Goal: Task Accomplishment & Management: Manage account settings

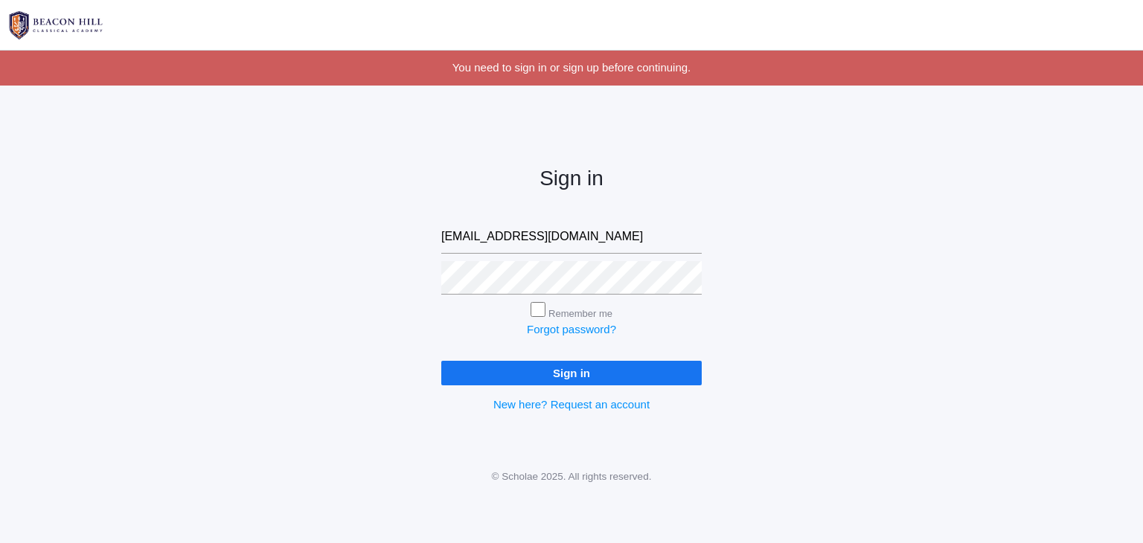
click at [512, 379] on input "Sign in" at bounding box center [571, 373] width 261 height 25
click at [530, 372] on input "Sign in" at bounding box center [571, 373] width 261 height 25
click at [441, 361] on input "Sign in" at bounding box center [571, 373] width 261 height 25
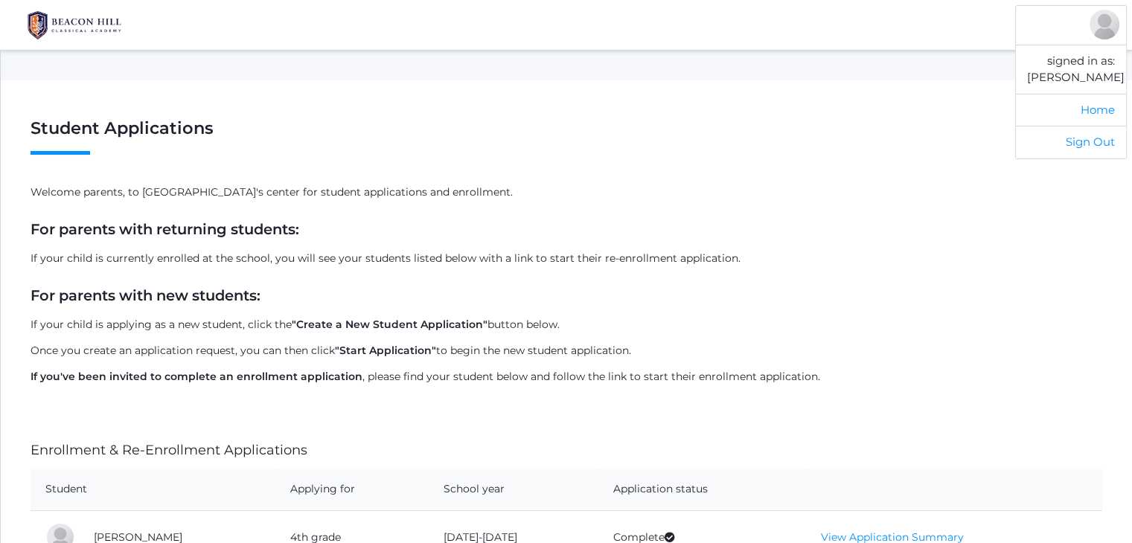
click at [1101, 22] on div at bounding box center [1105, 25] width 30 height 30
click at [1090, 127] on link "Home" at bounding box center [1071, 110] width 110 height 33
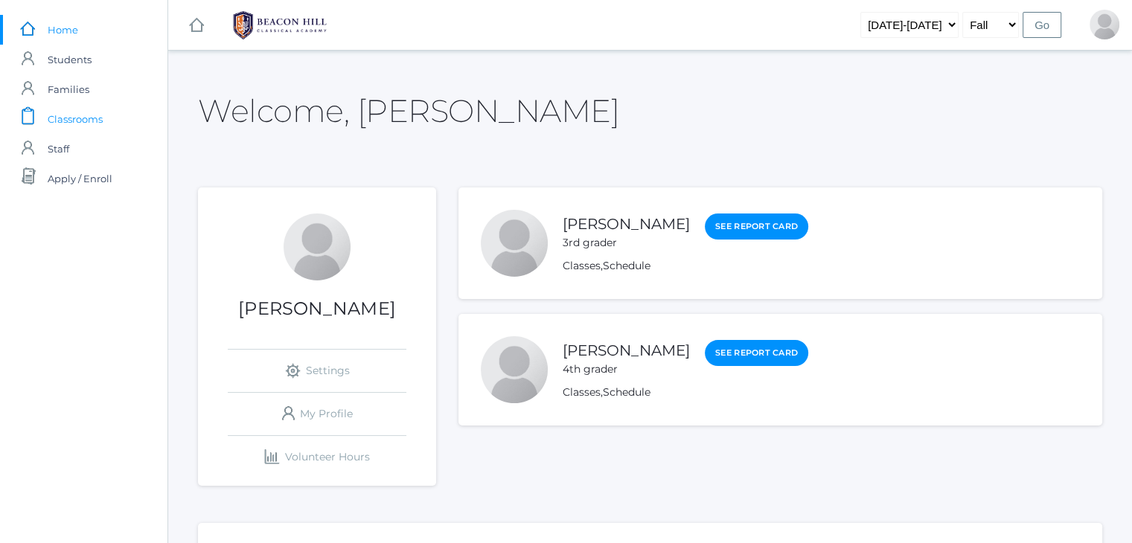
click at [63, 116] on span "Classrooms" at bounding box center [75, 119] width 55 height 30
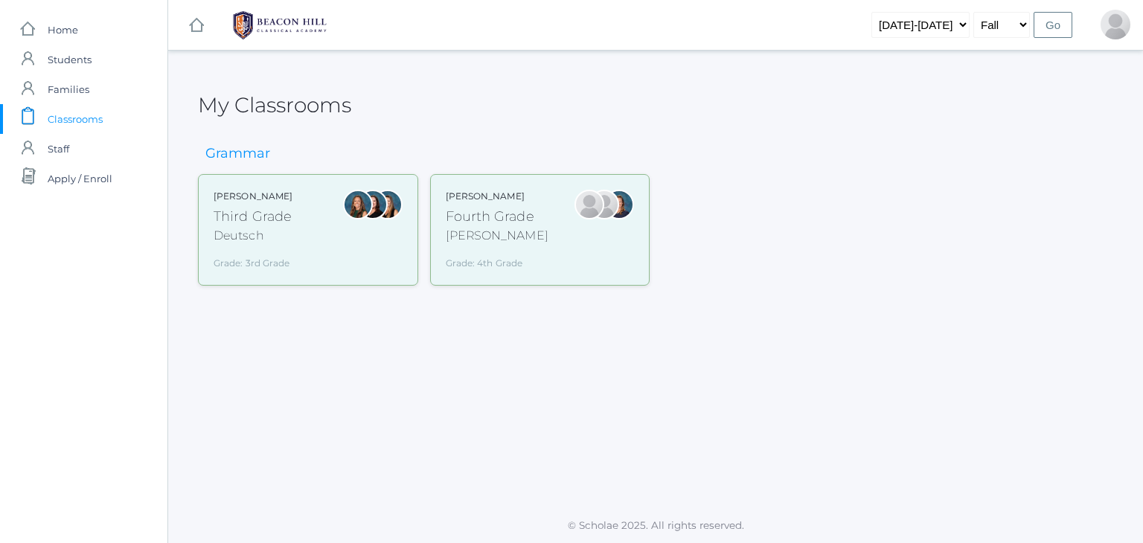
click at [284, 227] on div "Deutsch" at bounding box center [253, 236] width 79 height 18
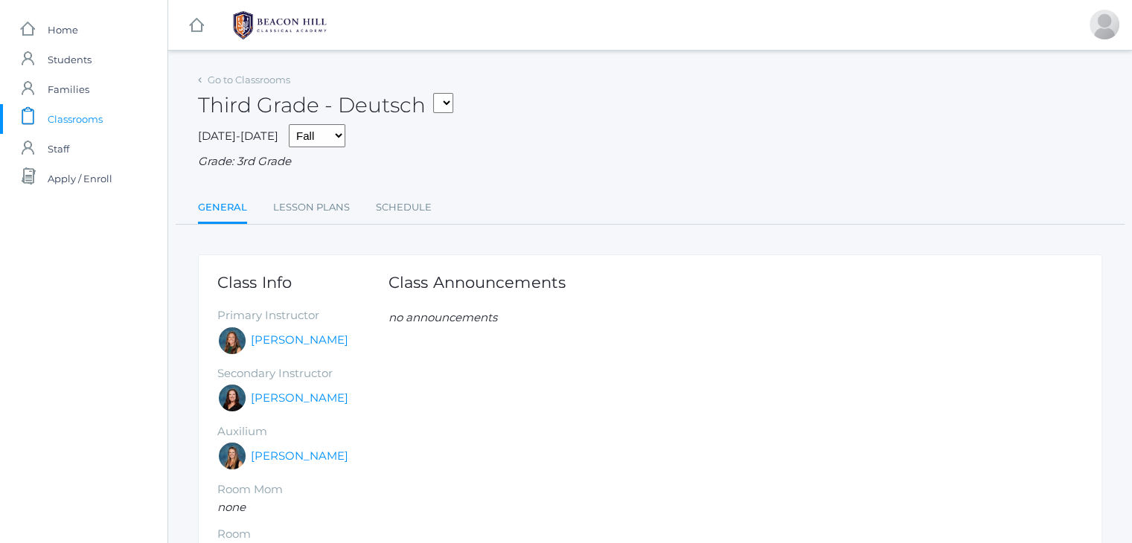
click at [524, 214] on ul "General Lesson Plans Schedule" at bounding box center [650, 209] width 904 height 32
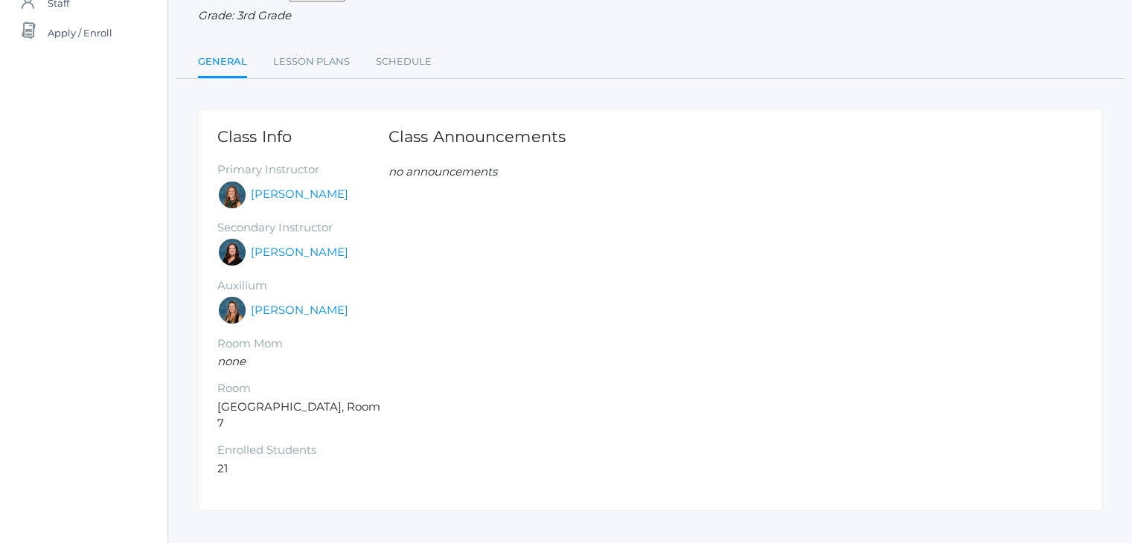
scroll to position [149, 0]
click at [297, 54] on link "Lesson Plans" at bounding box center [311, 59] width 77 height 30
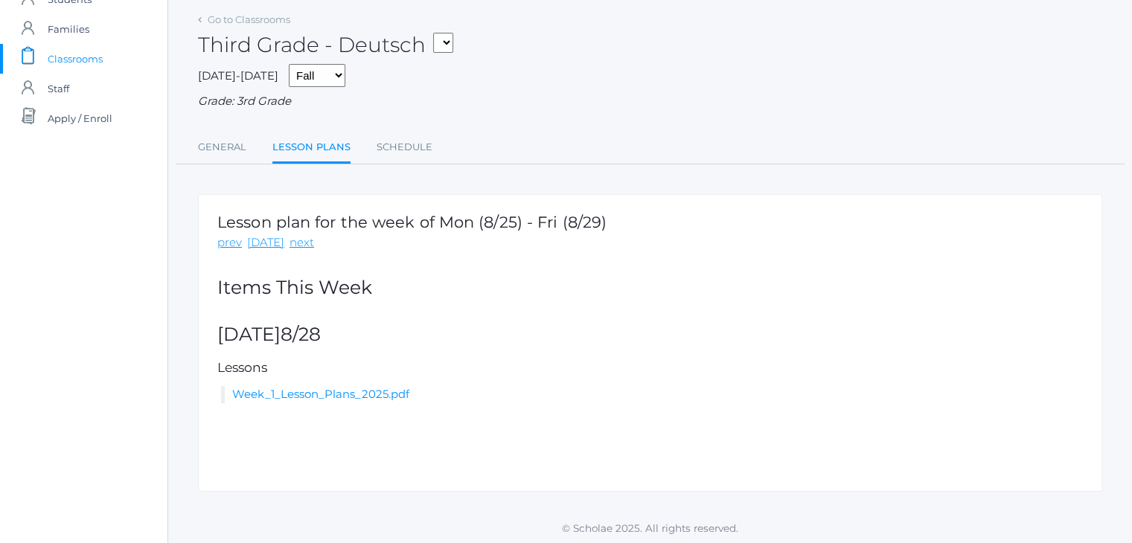
scroll to position [63, 0]
click at [400, 138] on link "Schedule" at bounding box center [405, 145] width 56 height 30
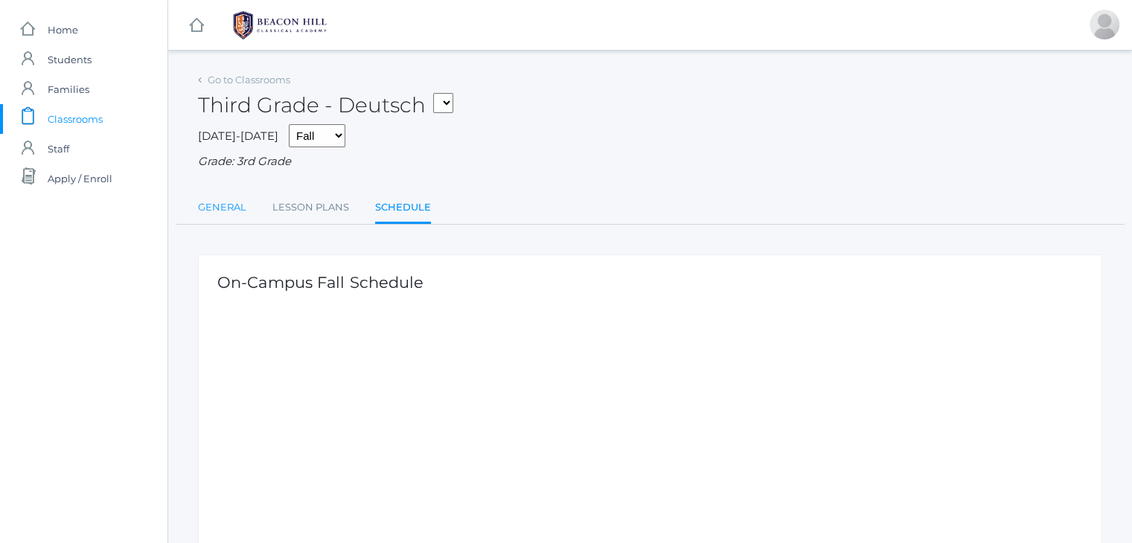
click at [219, 205] on link "General" at bounding box center [222, 208] width 48 height 30
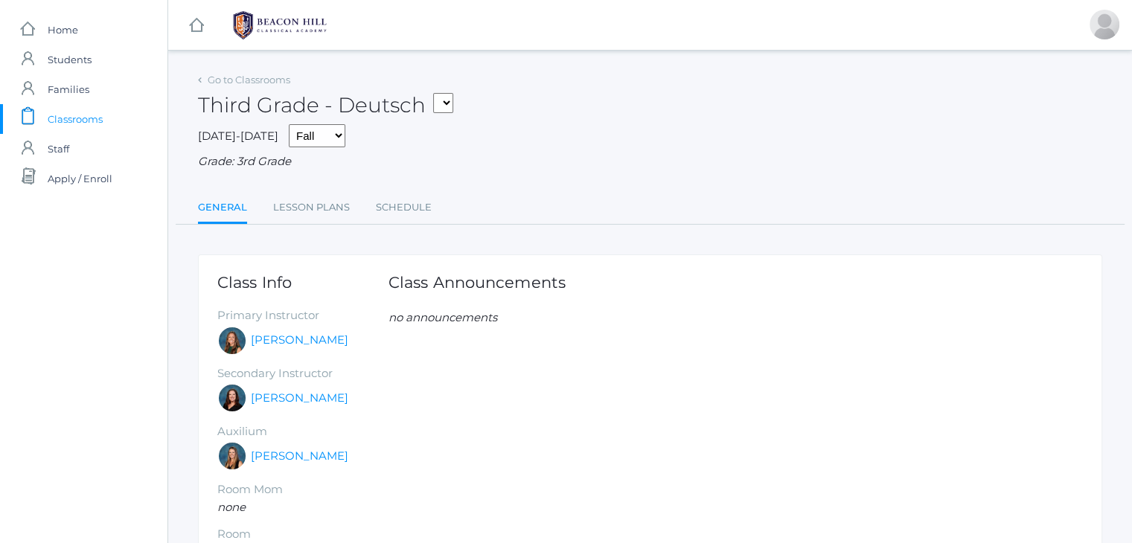
click at [450, 105] on select "Third Grade - Deutsch Fourth Grade - Chaffin" at bounding box center [443, 103] width 20 height 20
click at [313, 206] on link "Lesson Plans" at bounding box center [311, 208] width 77 height 30
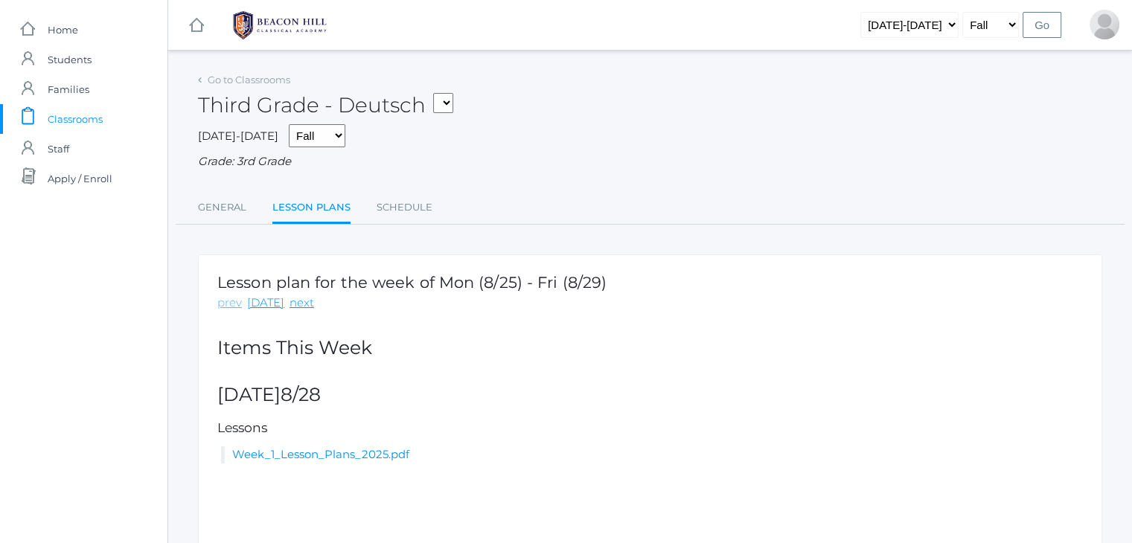
click at [224, 307] on link "prev" at bounding box center [229, 303] width 25 height 17
click at [568, 214] on ul "General Lesson Plans Schedule" at bounding box center [650, 209] width 904 height 32
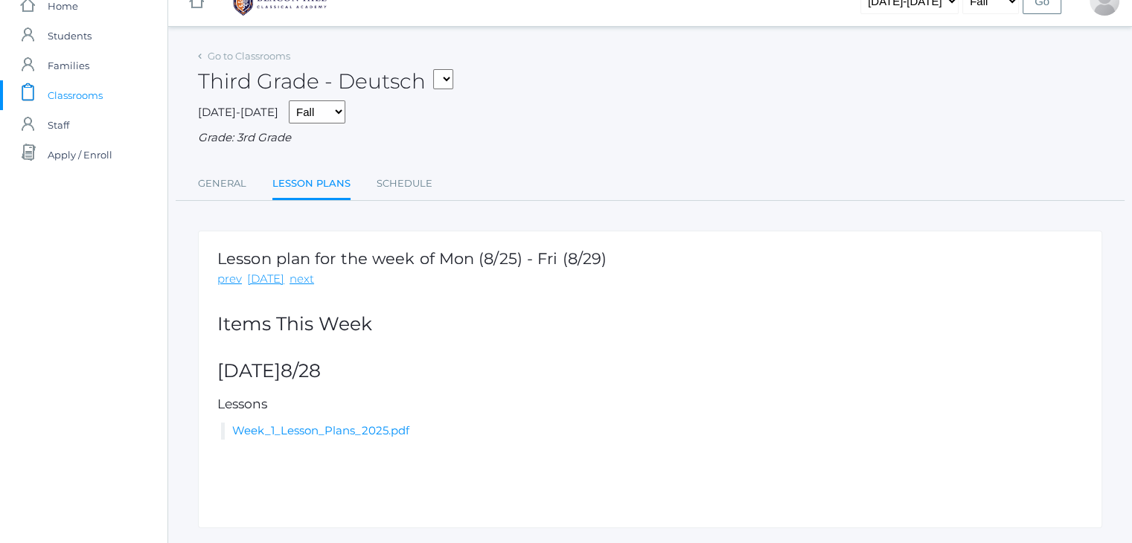
scroll to position [4, 0]
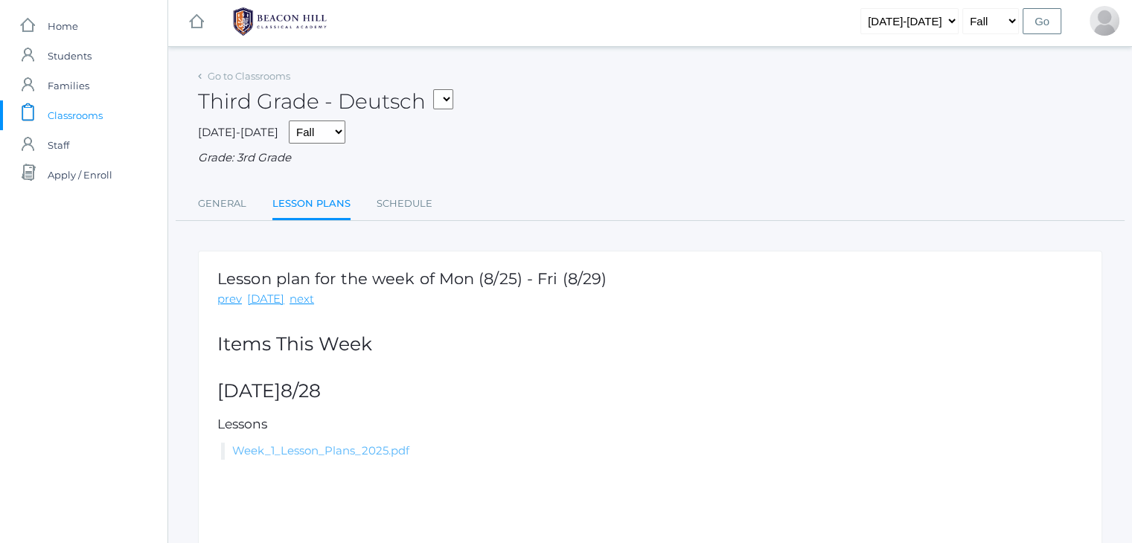
click at [319, 444] on link "Week_1_Lesson_Plans_2025.pdf" at bounding box center [320, 451] width 177 height 14
click at [229, 202] on link "General" at bounding box center [222, 204] width 48 height 30
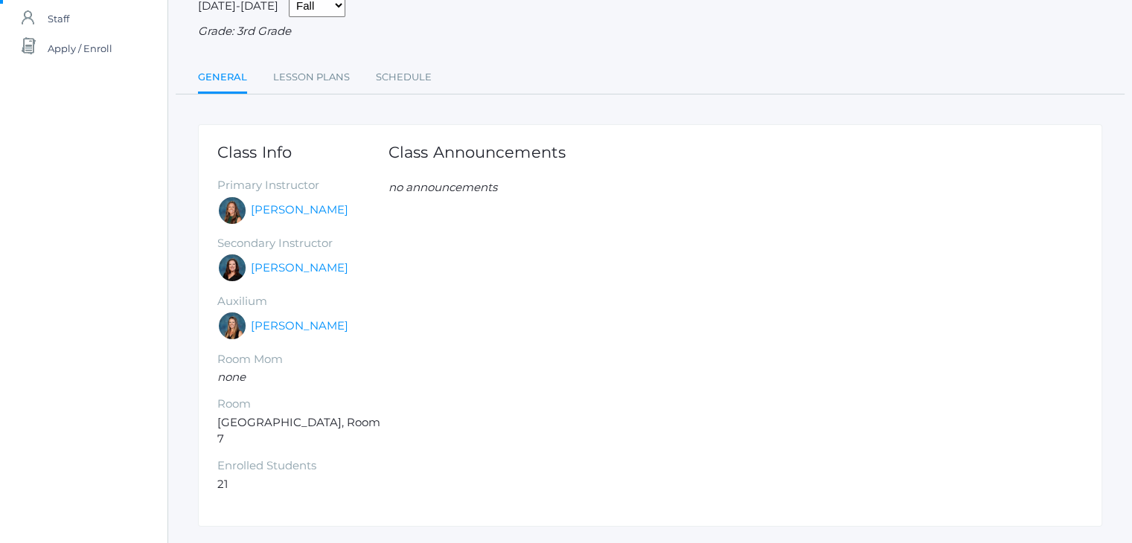
scroll to position [149, 0]
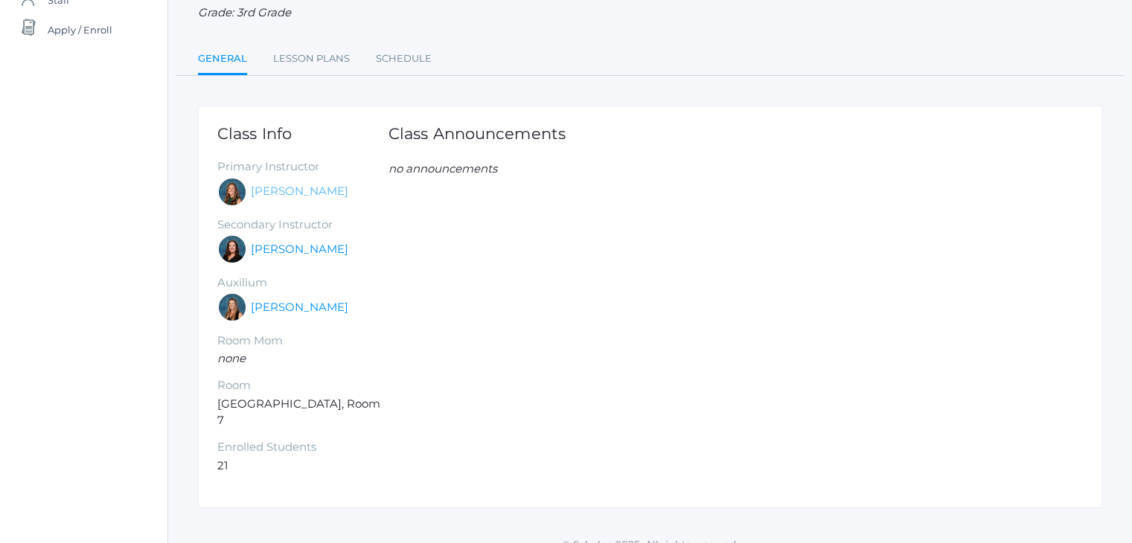
click at [280, 191] on link "Andrea Deutsch" at bounding box center [300, 191] width 98 height 17
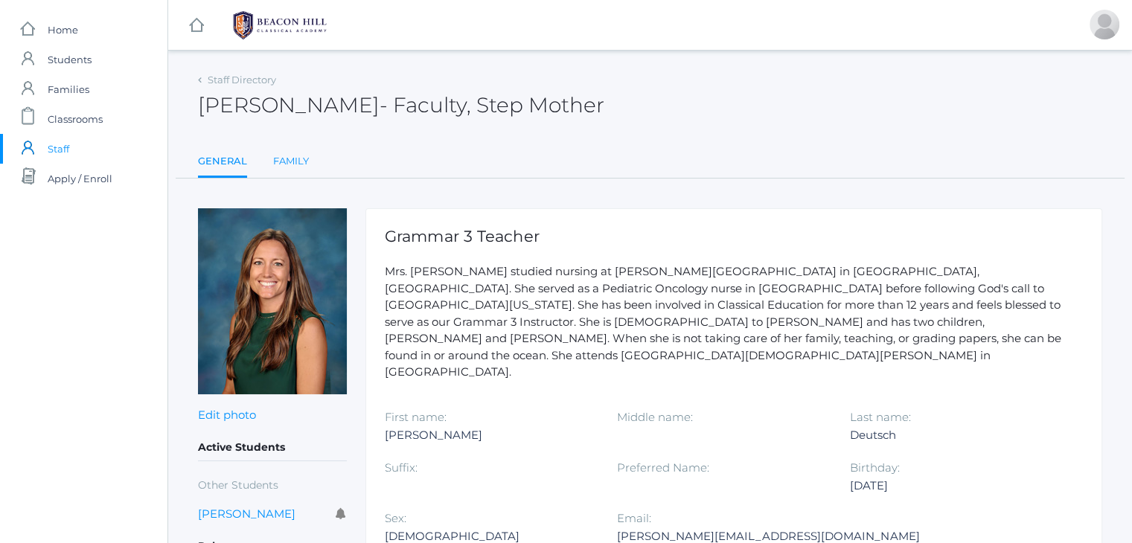
click at [274, 158] on link "Family" at bounding box center [291, 162] width 36 height 30
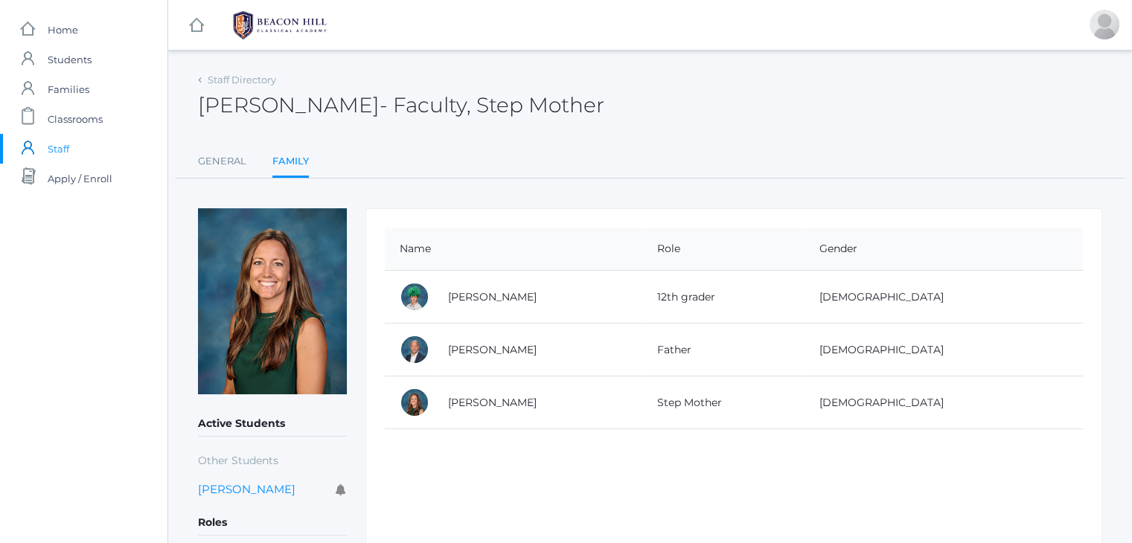
click at [414, 293] on div at bounding box center [415, 297] width 30 height 30
click at [465, 301] on link "Gavyn Deutsch" at bounding box center [492, 296] width 89 height 13
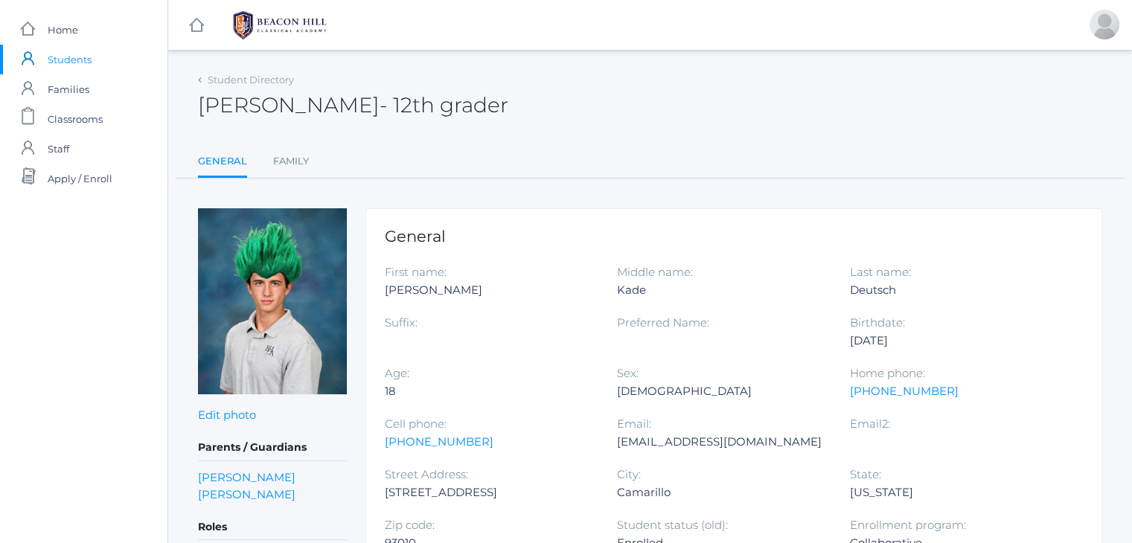
click at [71, 60] on span "Students" at bounding box center [70, 60] width 44 height 30
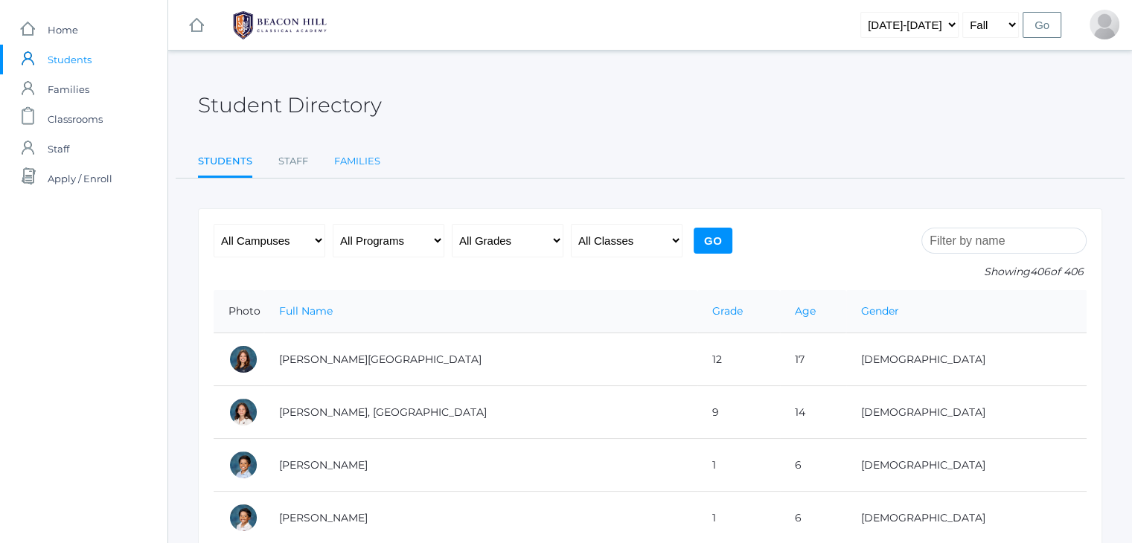
click at [343, 166] on link "Families" at bounding box center [357, 162] width 46 height 30
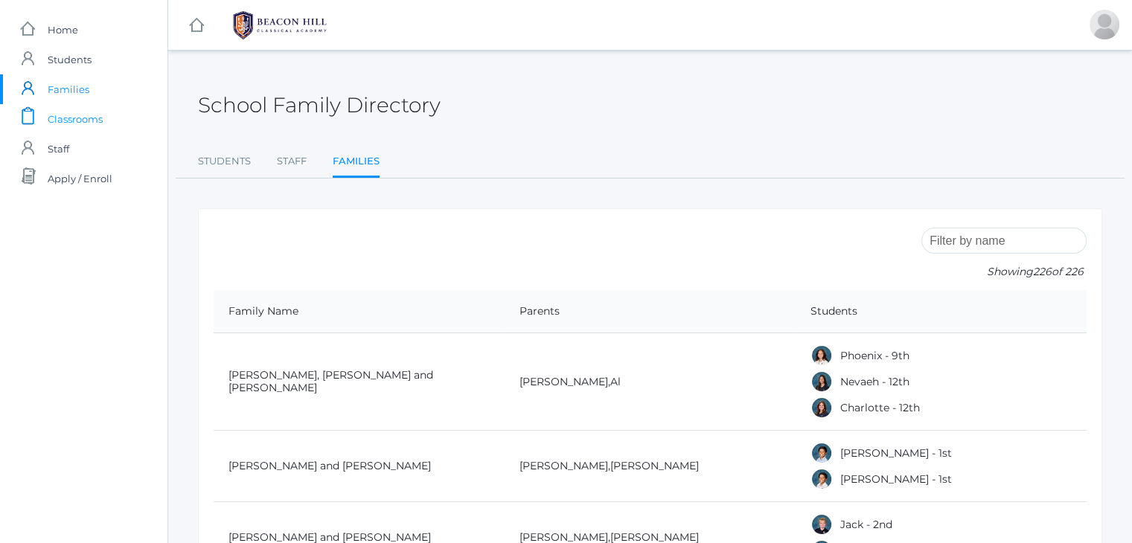
click at [73, 124] on span "Classrooms" at bounding box center [75, 119] width 55 height 30
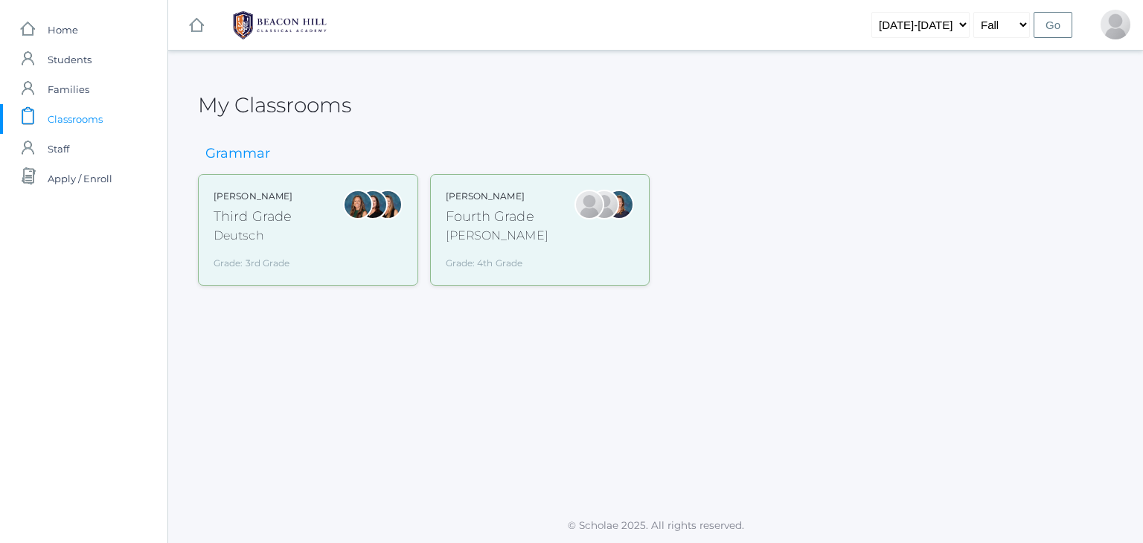
click at [475, 242] on div "Chaffin" at bounding box center [497, 236] width 103 height 18
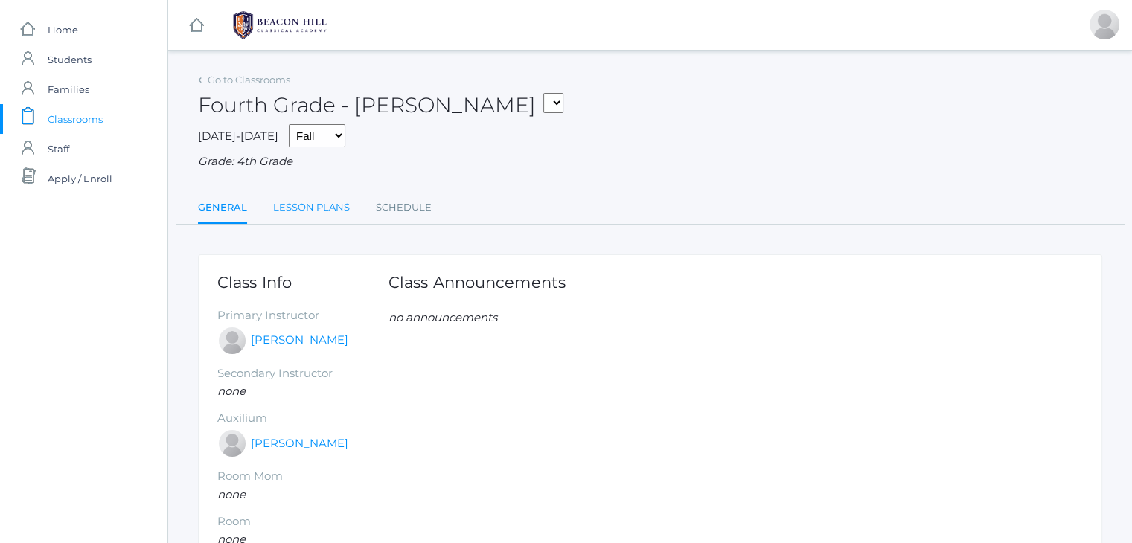
click at [317, 206] on link "Lesson Plans" at bounding box center [311, 208] width 77 height 30
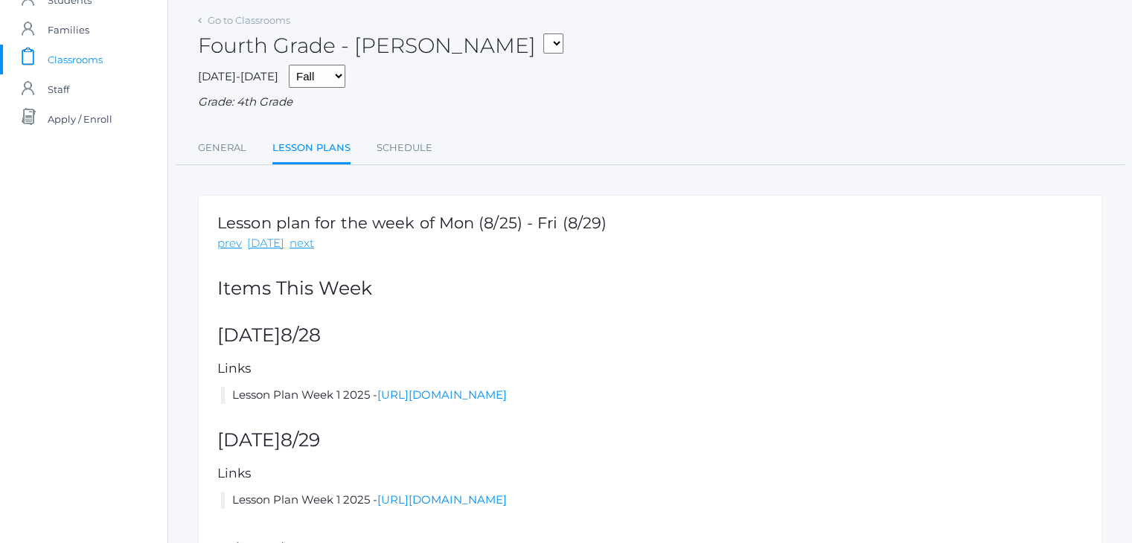
scroll to position [145, 0]
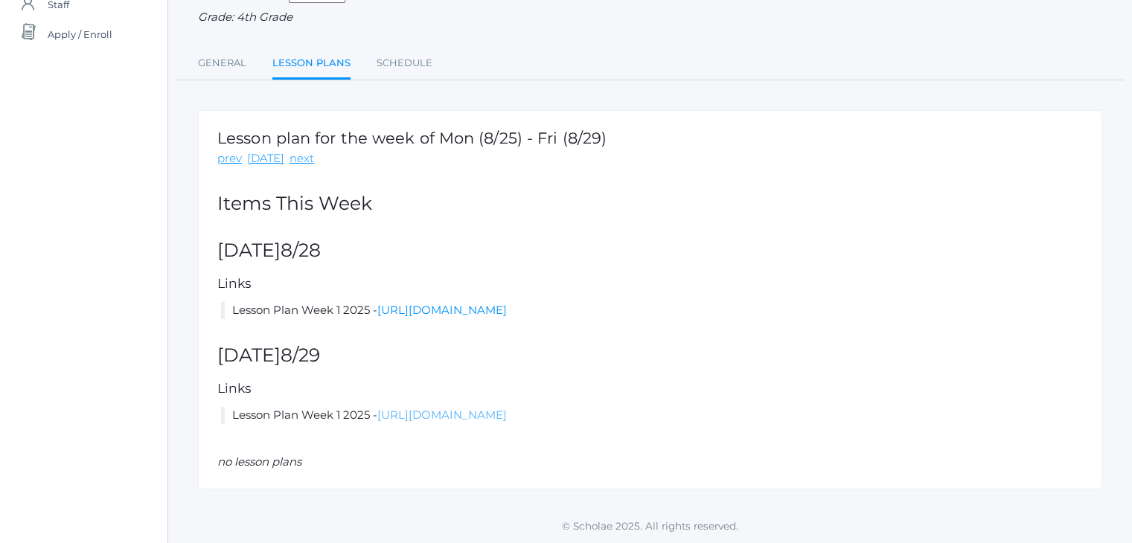
click at [470, 412] on link "https://docs.google.com/document/d/1yK3q5xhEViGtKtxGw7MfU8o9IhtxTvhVujC1Aah2hXg…" at bounding box center [442, 415] width 130 height 14
click at [396, 65] on link "Schedule" at bounding box center [405, 63] width 56 height 30
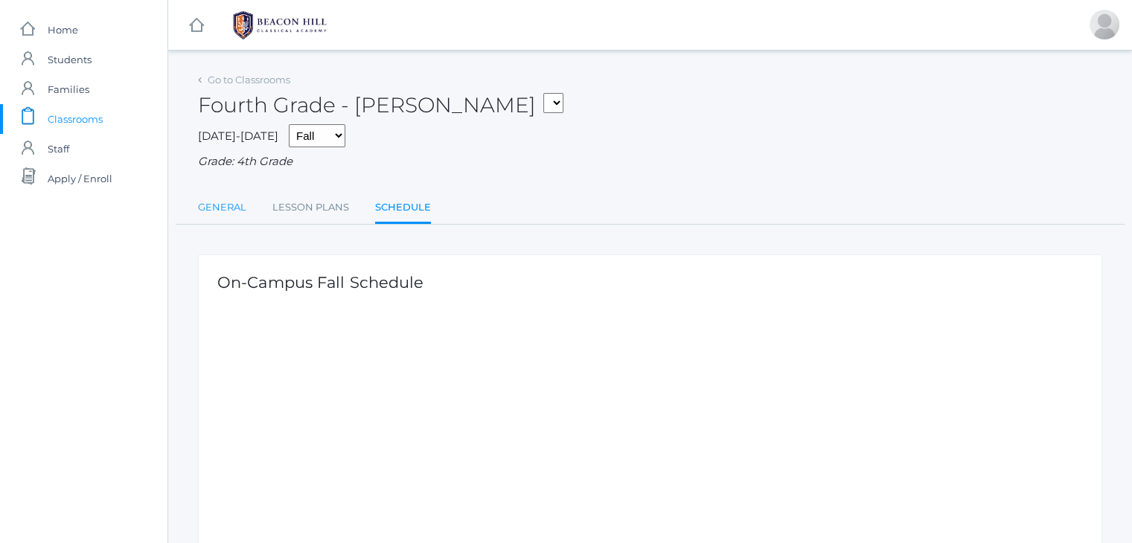
click at [200, 215] on link "General" at bounding box center [222, 208] width 48 height 30
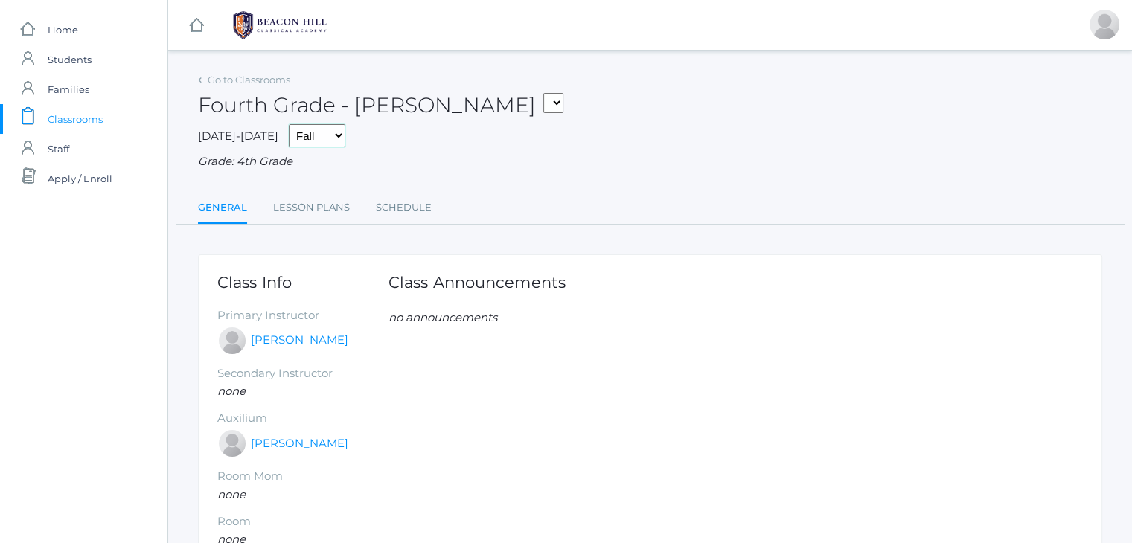
click at [298, 137] on select "Fall Spring" at bounding box center [317, 135] width 57 height 23
click at [543, 100] on select "Third Grade - Deutsch Fourth Grade - Chaffin" at bounding box center [553, 103] width 20 height 20
drag, startPoint x: 450, startPoint y: 100, endPoint x: 247, endPoint y: 81, distance: 203.4
click at [543, 100] on select "Third Grade - Deutsch Fourth Grade - Chaffin" at bounding box center [553, 103] width 20 height 20
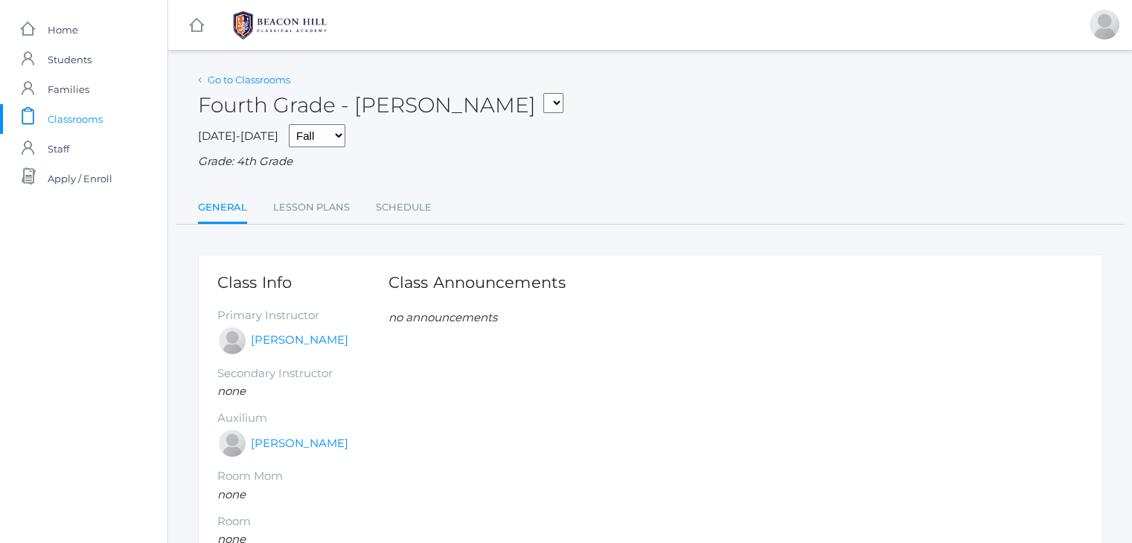
click at [254, 78] on link "Go to Classrooms" at bounding box center [249, 80] width 83 height 12
click at [247, 81] on link "Go to Classrooms" at bounding box center [249, 80] width 83 height 12
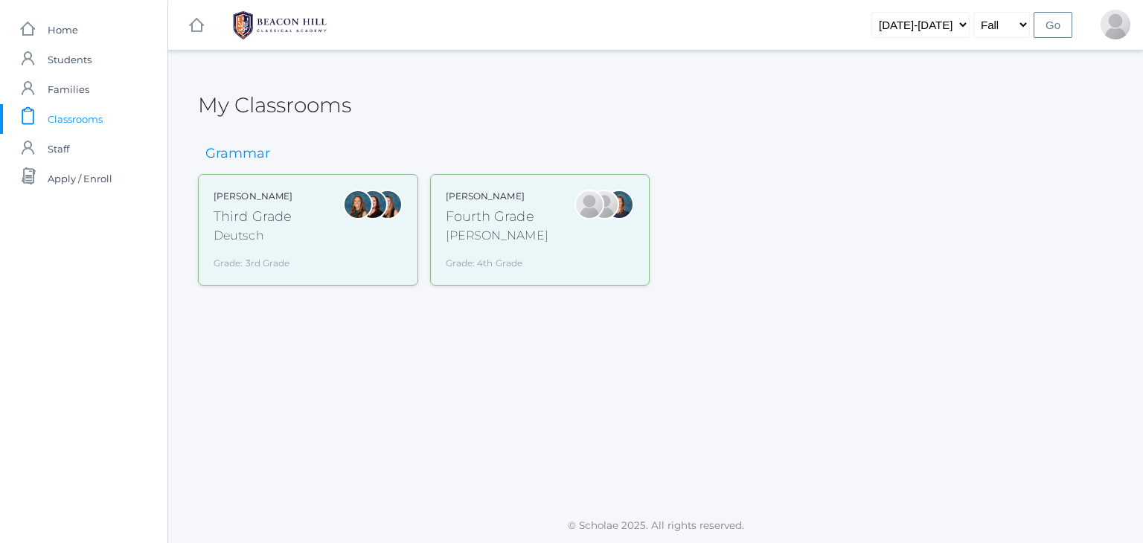
click at [260, 222] on div "Third Grade" at bounding box center [253, 217] width 79 height 20
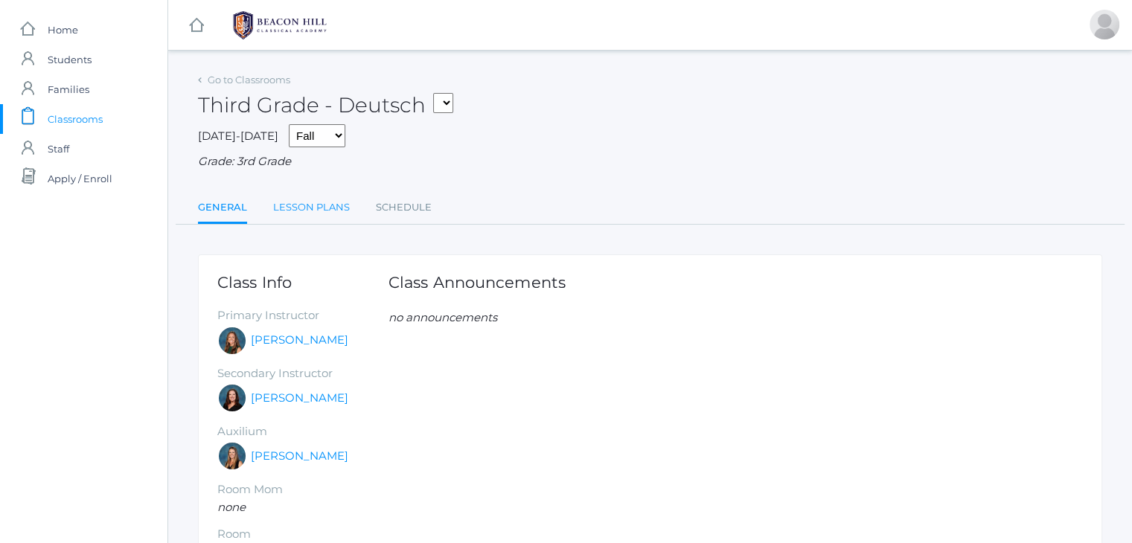
click at [313, 216] on link "Lesson Plans" at bounding box center [311, 208] width 77 height 30
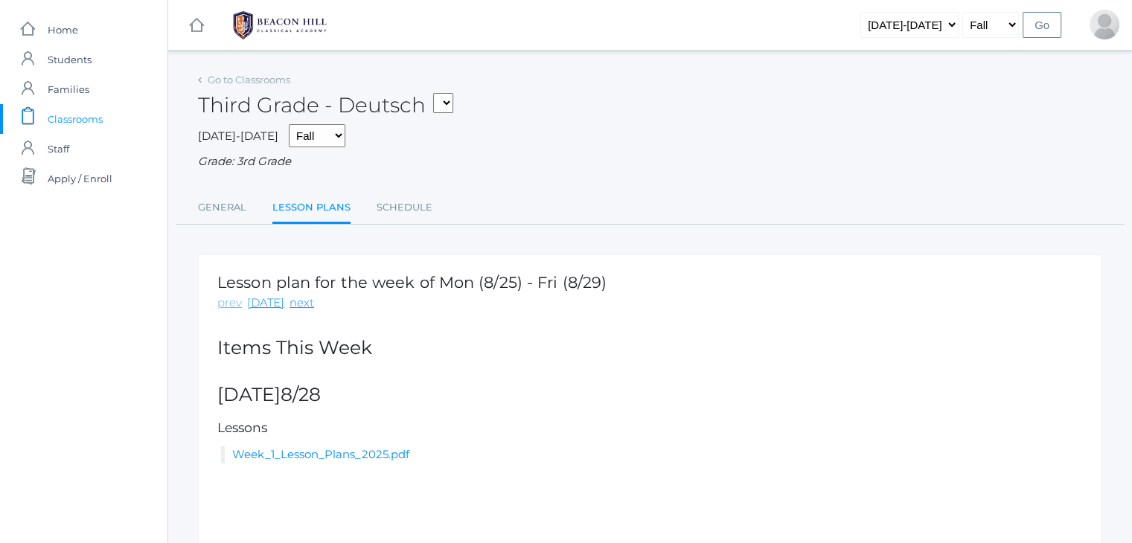
click at [230, 308] on link "prev" at bounding box center [229, 303] width 25 height 17
click at [299, 450] on link "Week_1_Lesson_Plans_2025.pdf" at bounding box center [320, 454] width 177 height 14
click at [226, 206] on link "General" at bounding box center [222, 208] width 48 height 30
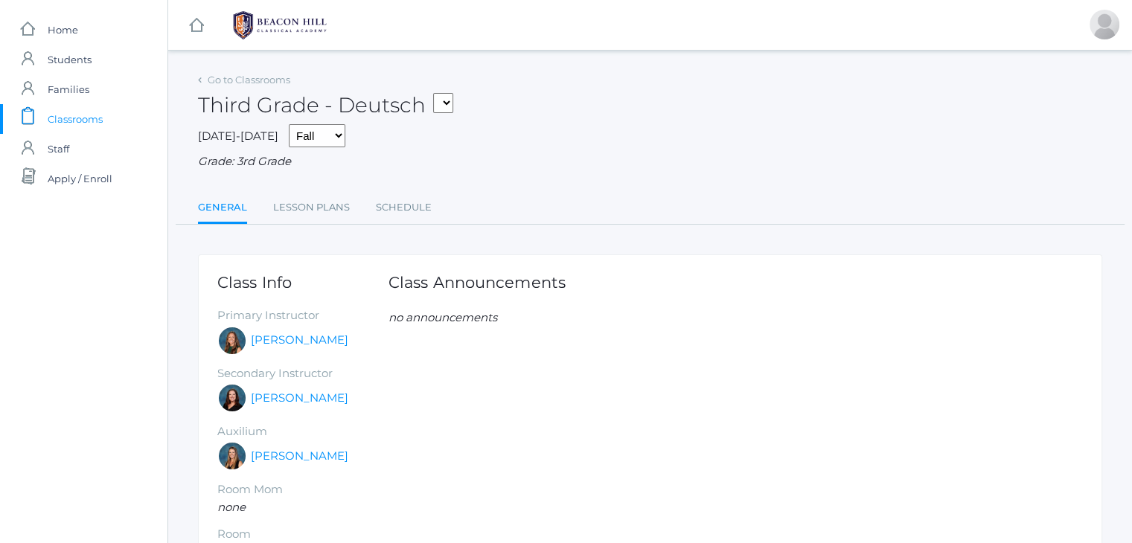
click at [70, 120] on span "Classrooms" at bounding box center [75, 119] width 55 height 30
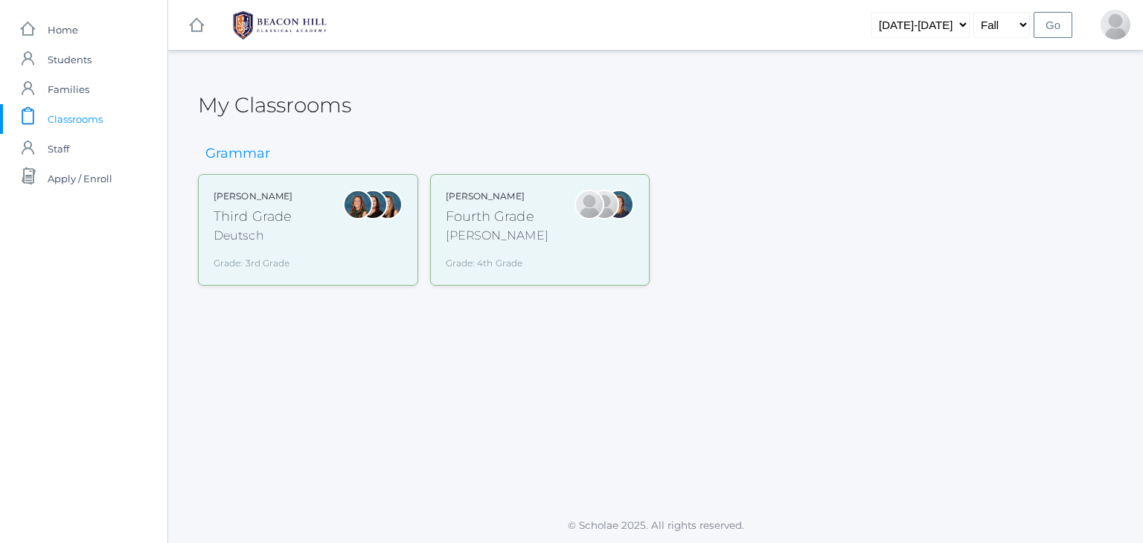
click at [257, 275] on div "Andrea Deutsch Third Grade Deutsch Grade: 3rd Grade 03LA" at bounding box center [308, 230] width 220 height 112
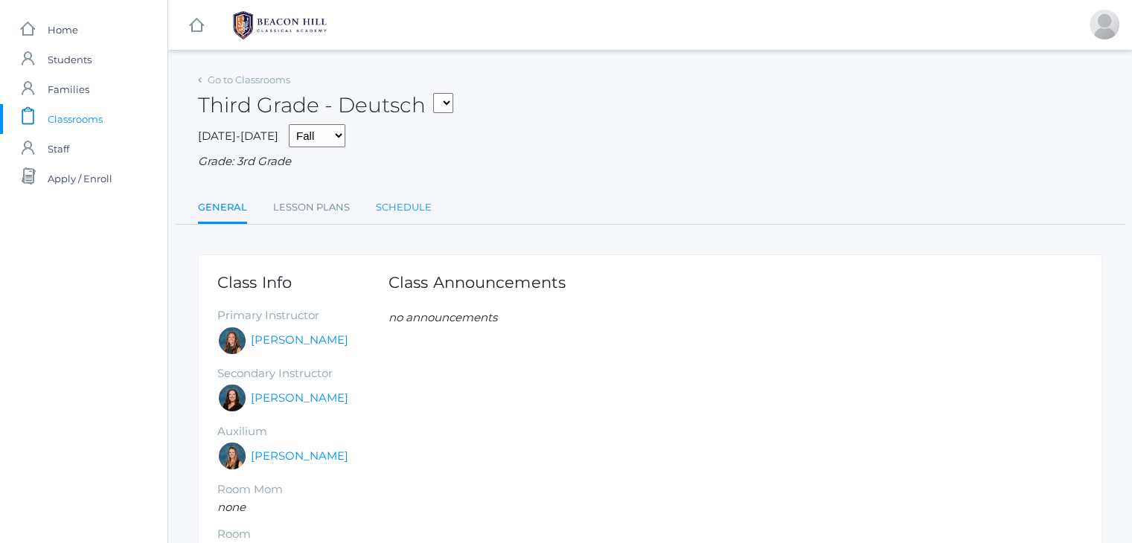
click at [396, 206] on link "Schedule" at bounding box center [404, 208] width 56 height 30
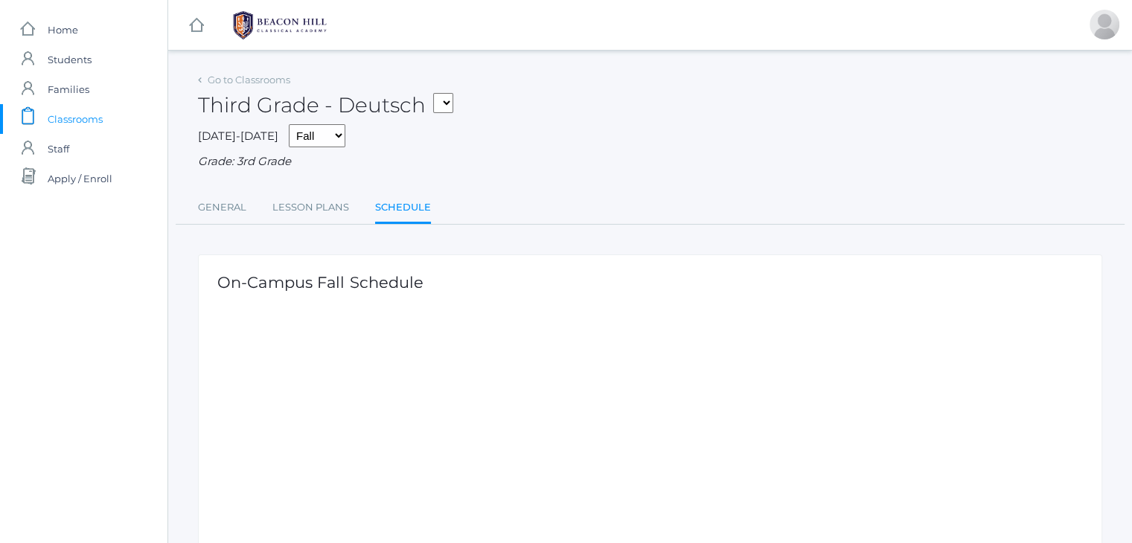
click at [513, 258] on div "On-Campus Fall Schedule" at bounding box center [650, 404] width 904 height 298
click at [1097, 57] on link "Profile" at bounding box center [1087, 61] width 77 height 33
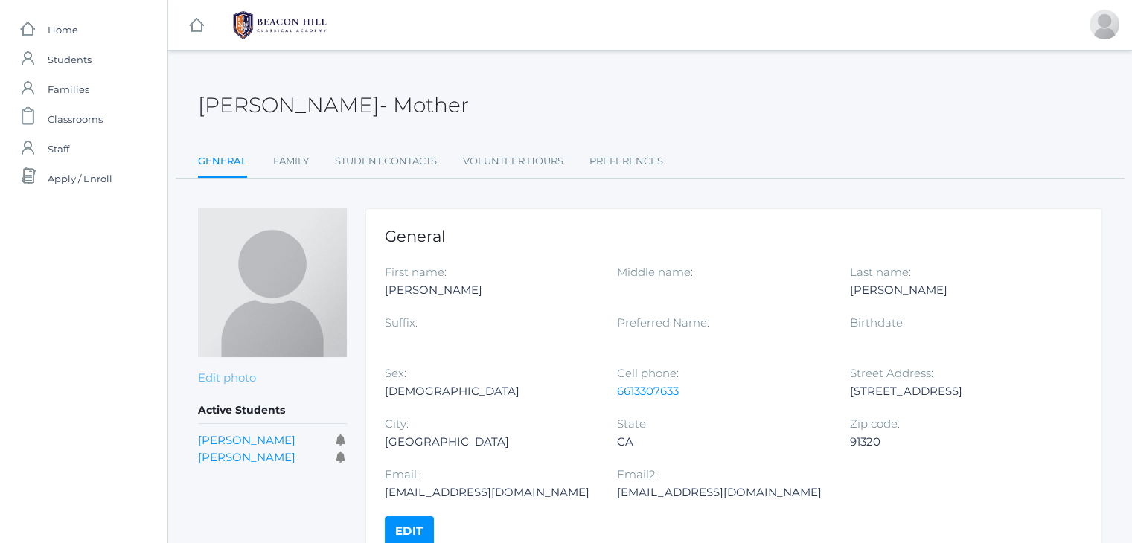
click at [223, 371] on link "Edit photo" at bounding box center [227, 378] width 58 height 14
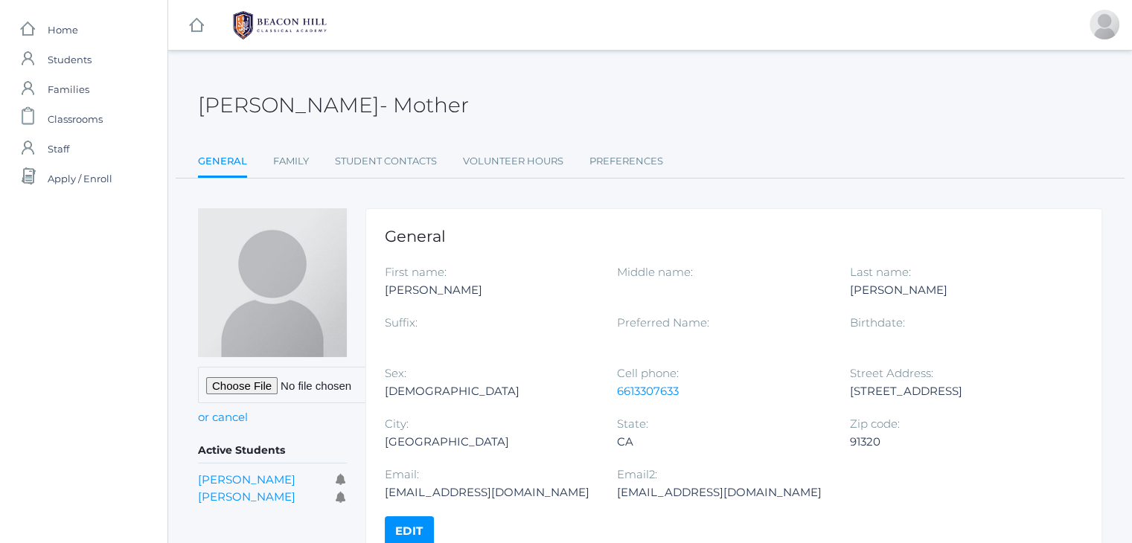
click at [234, 383] on input "file" at bounding box center [312, 385] width 228 height 36
type input "C:\fakepath\4138DBE8-851D-409F-AF1B-2ECD7BED333A.PNG"
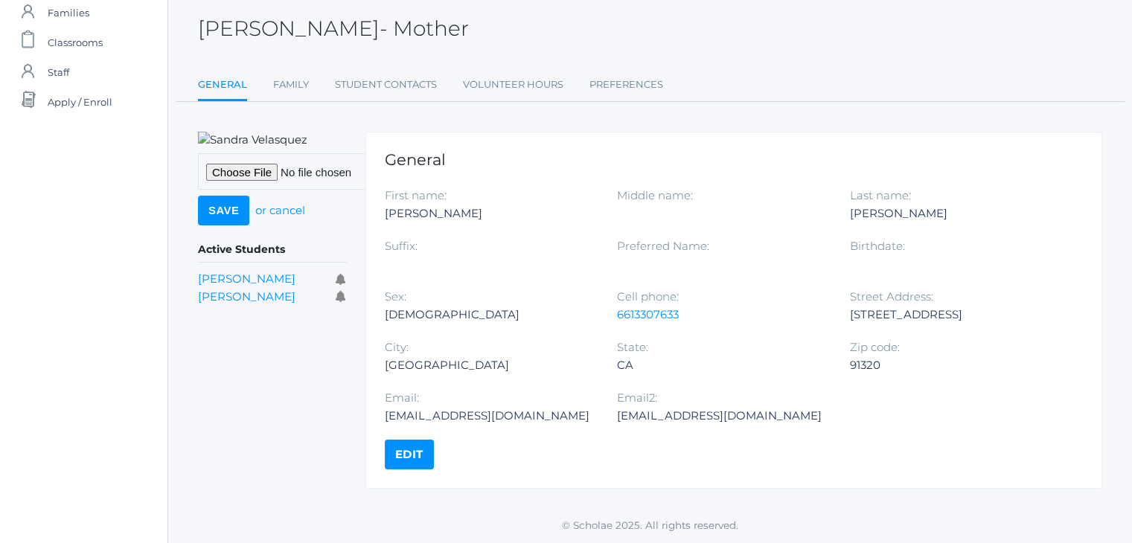
scroll to position [89, 0]
click at [222, 226] on button "Save" at bounding box center [223, 211] width 51 height 30
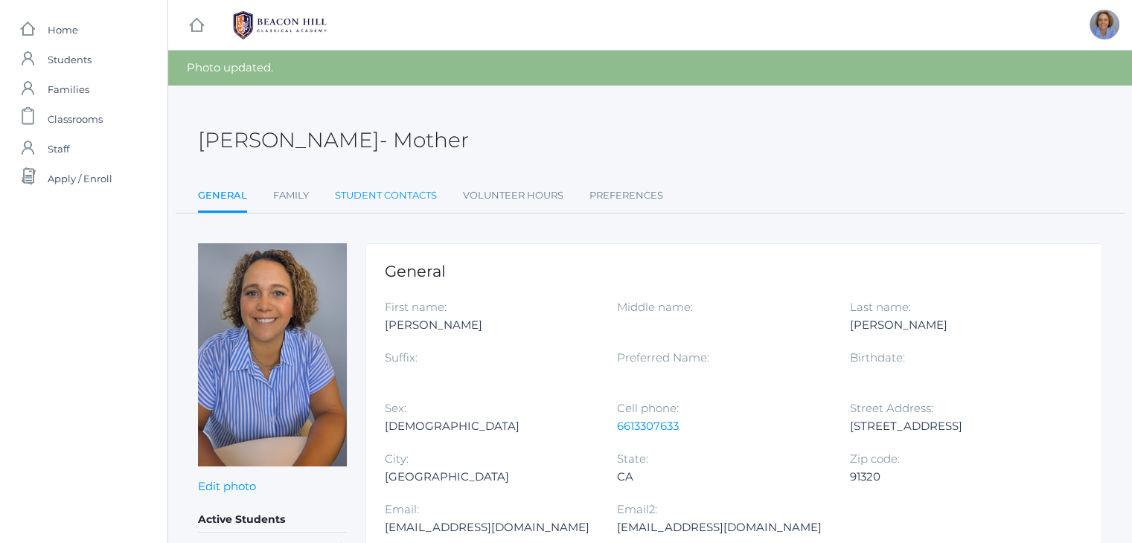
click at [409, 198] on link "Student Contacts" at bounding box center [386, 196] width 102 height 30
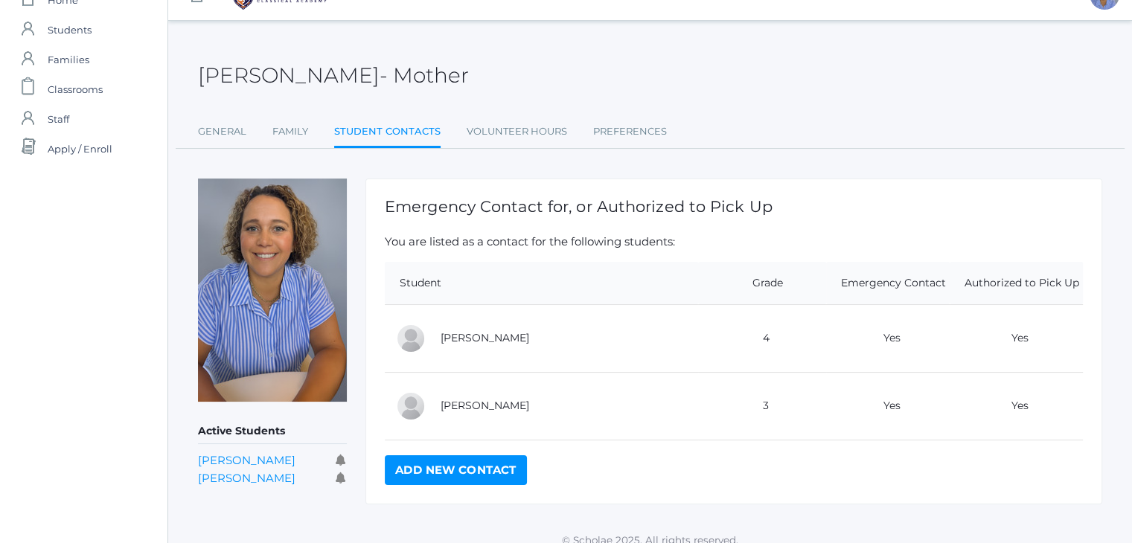
scroll to position [43, 0]
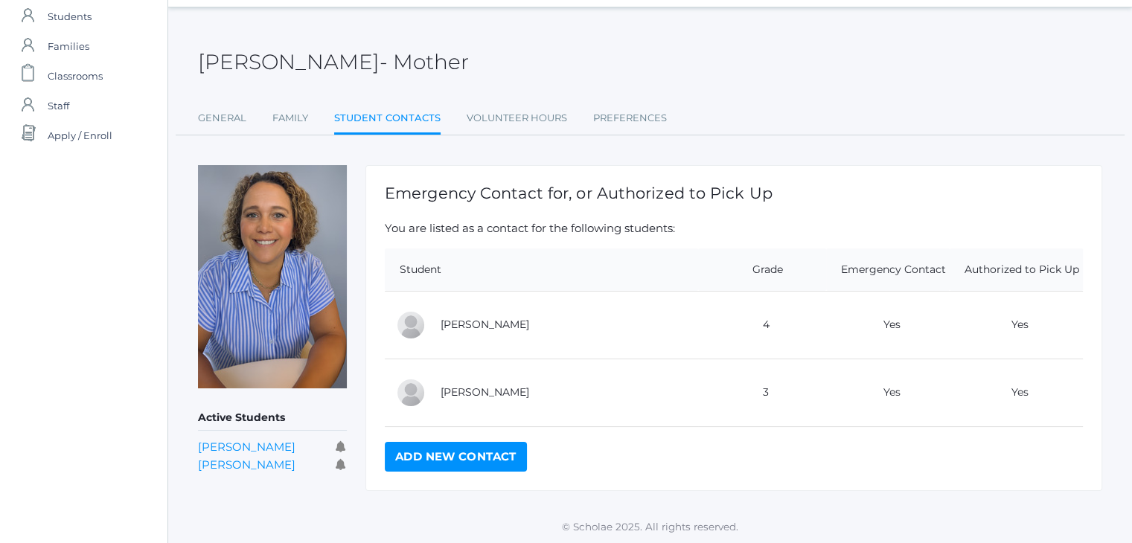
click at [340, 446] on icon at bounding box center [341, 446] width 11 height 11
click at [516, 127] on link "Volunteer Hours" at bounding box center [517, 118] width 100 height 30
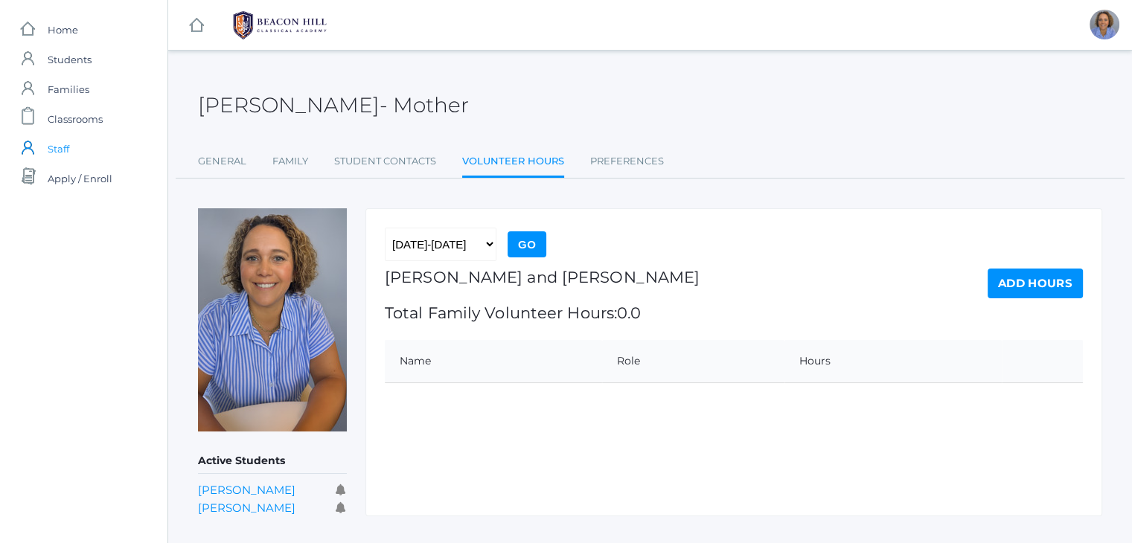
click at [59, 150] on span "Staff" at bounding box center [59, 149] width 22 height 30
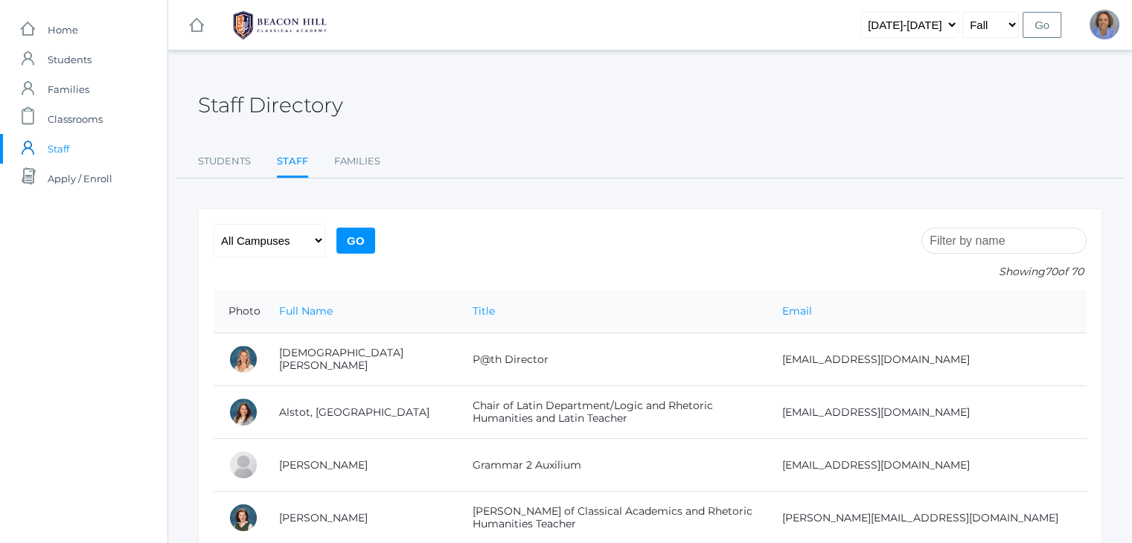
click at [304, 26] on img at bounding box center [280, 25] width 112 height 37
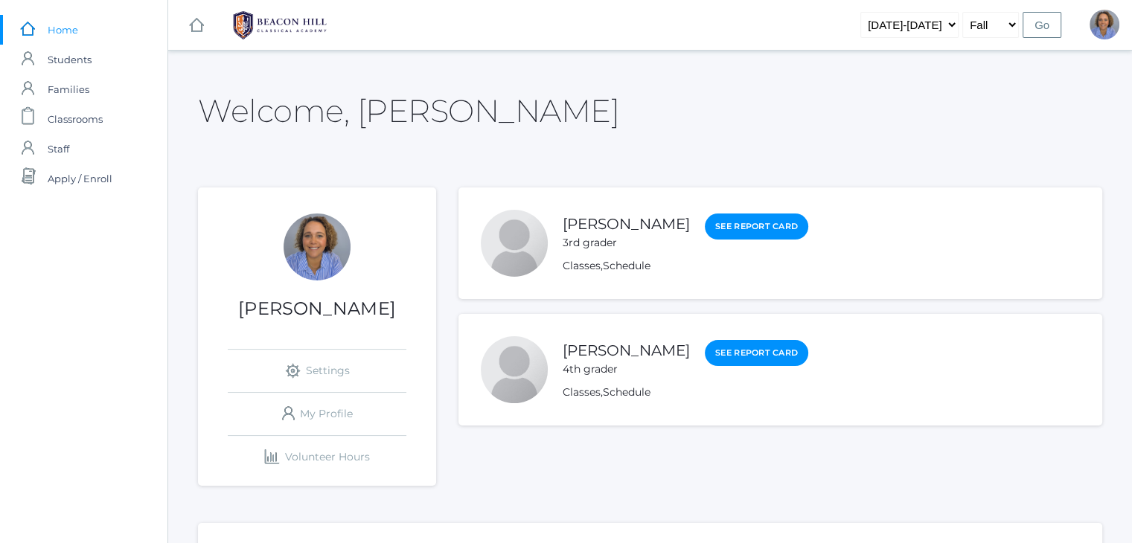
click at [494, 123] on div "Welcome, [PERSON_NAME]" at bounding box center [650, 102] width 904 height 66
